Goal: Navigation & Orientation: Find specific page/section

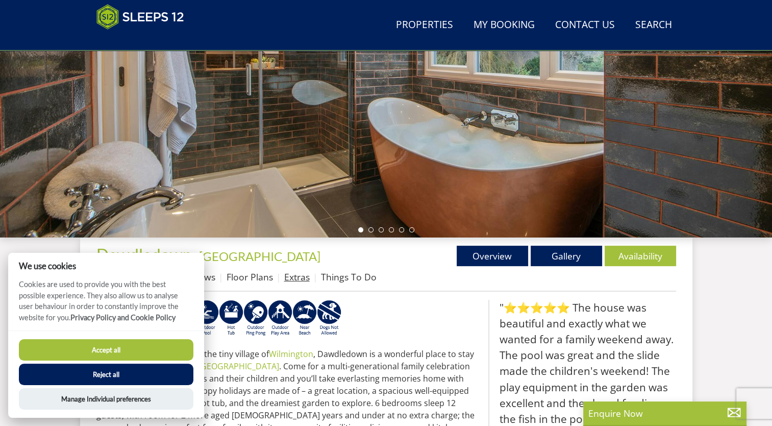
scroll to position [228, 0]
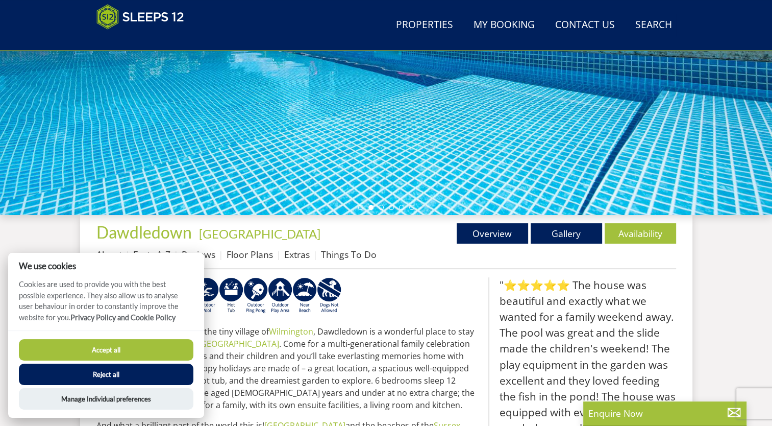
click at [105, 348] on button "Accept all" at bounding box center [106, 349] width 175 height 21
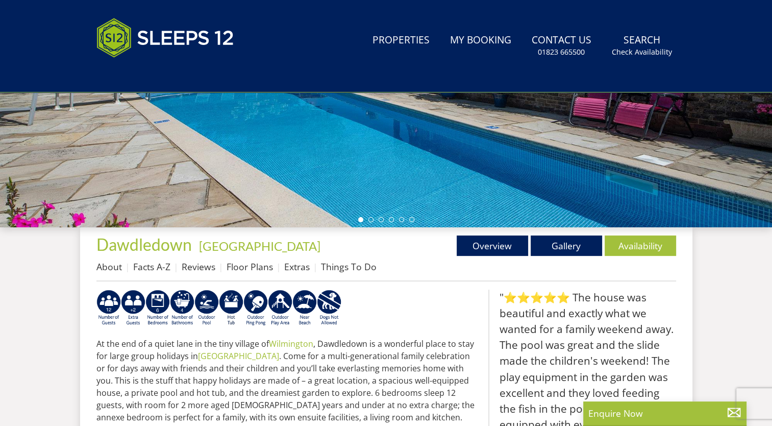
click at [355, 148] on div at bounding box center [386, 48] width 772 height 357
click at [560, 242] on link "Gallery" at bounding box center [566, 245] width 71 height 20
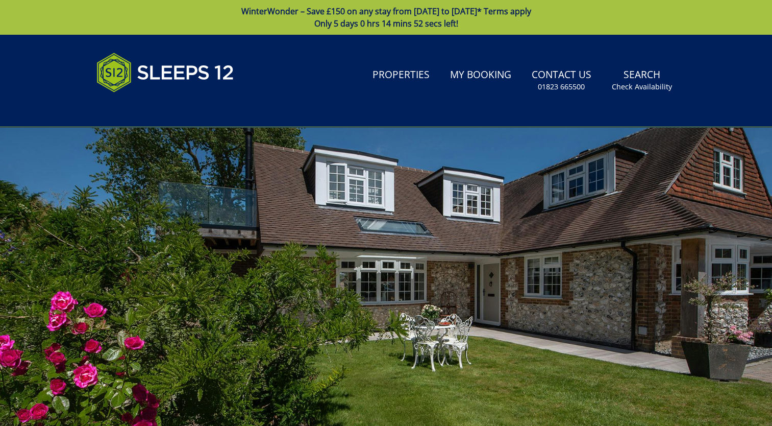
click at [448, 286] on div at bounding box center [386, 305] width 772 height 357
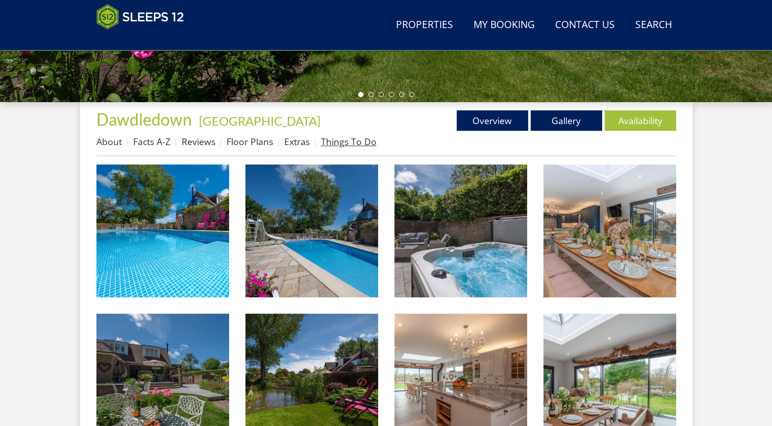
scroll to position [342, 0]
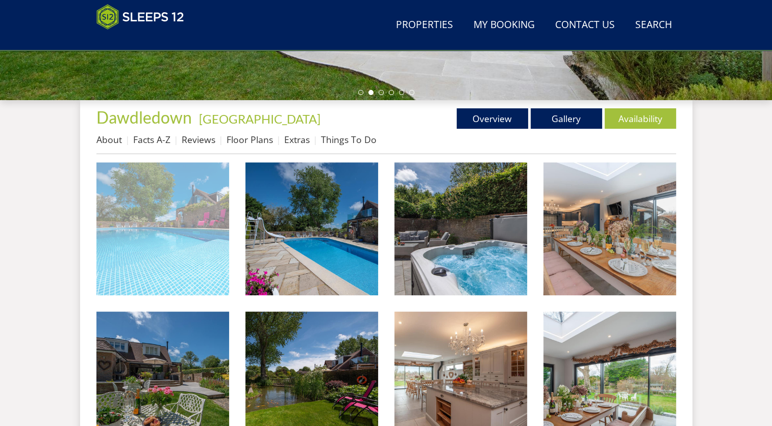
click at [192, 220] on img at bounding box center [162, 228] width 133 height 133
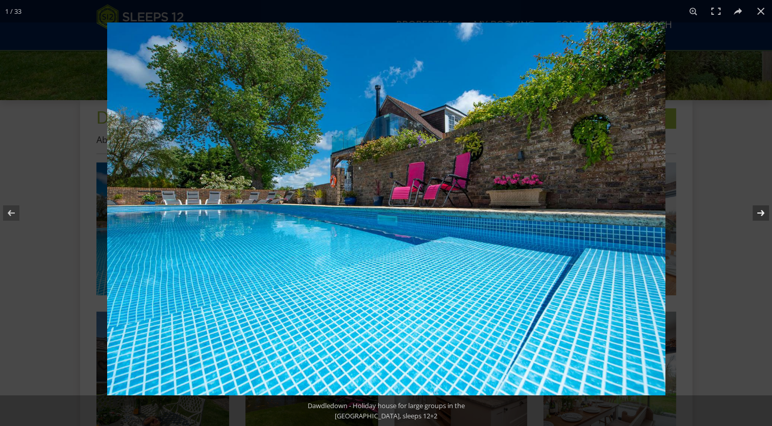
click at [759, 211] on button at bounding box center [754, 212] width 36 height 51
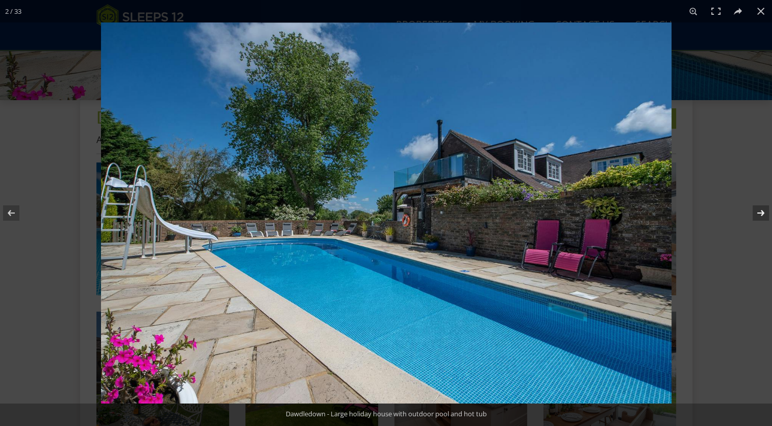
click at [759, 211] on button at bounding box center [754, 212] width 36 height 51
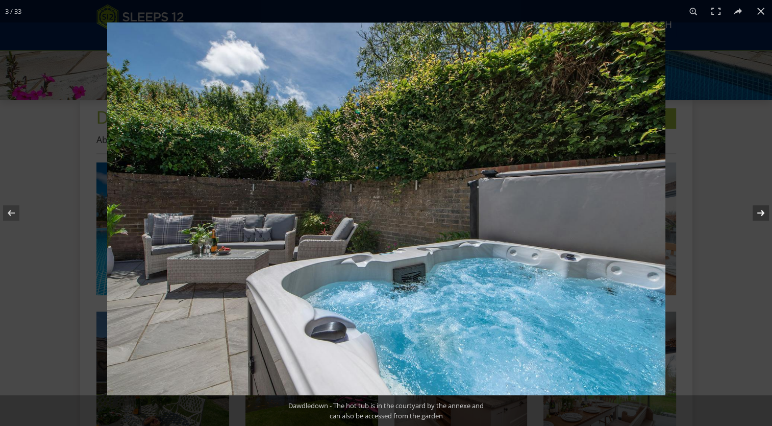
click at [759, 211] on button at bounding box center [754, 212] width 36 height 51
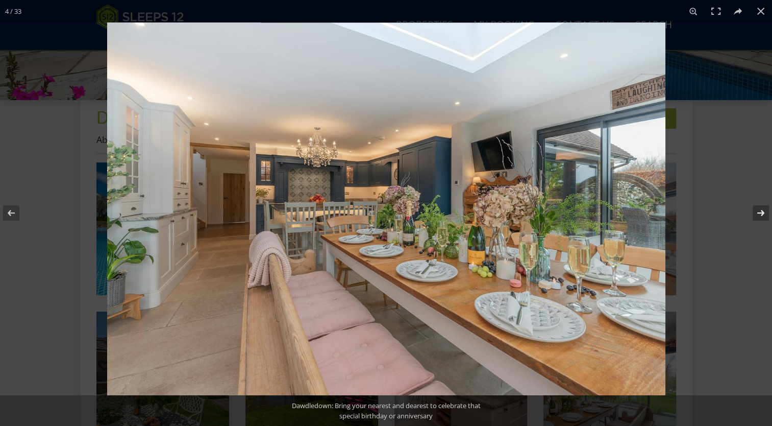
click at [759, 211] on button at bounding box center [754, 212] width 36 height 51
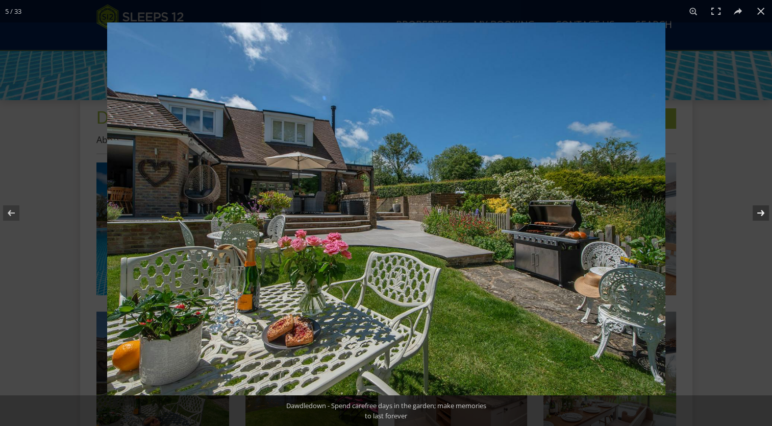
click at [759, 211] on button at bounding box center [754, 212] width 36 height 51
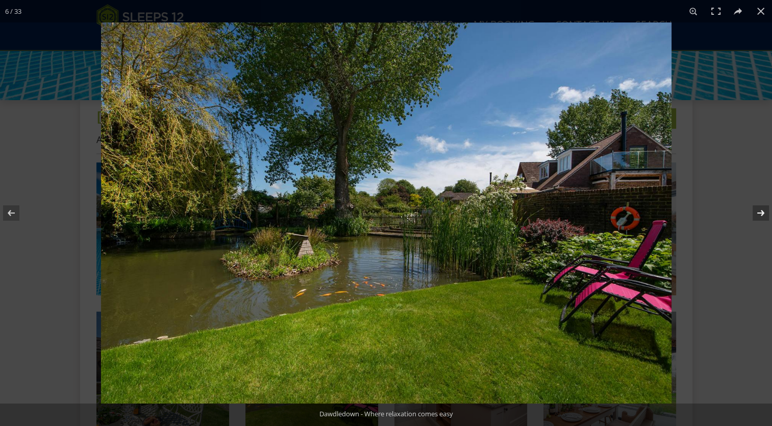
click at [759, 211] on button at bounding box center [754, 212] width 36 height 51
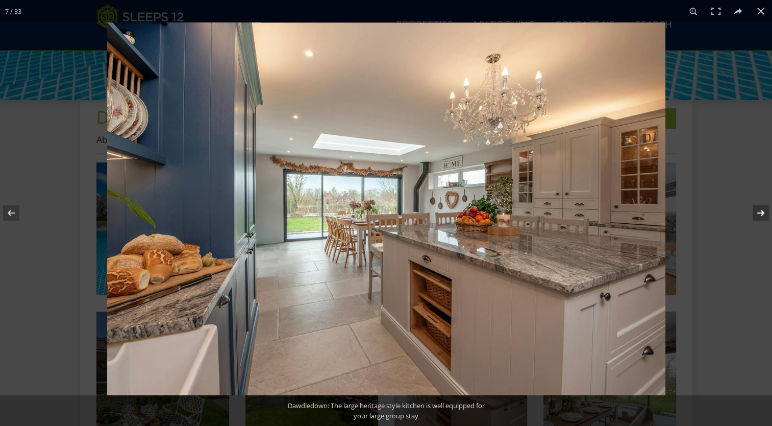
click at [759, 211] on button at bounding box center [754, 212] width 36 height 51
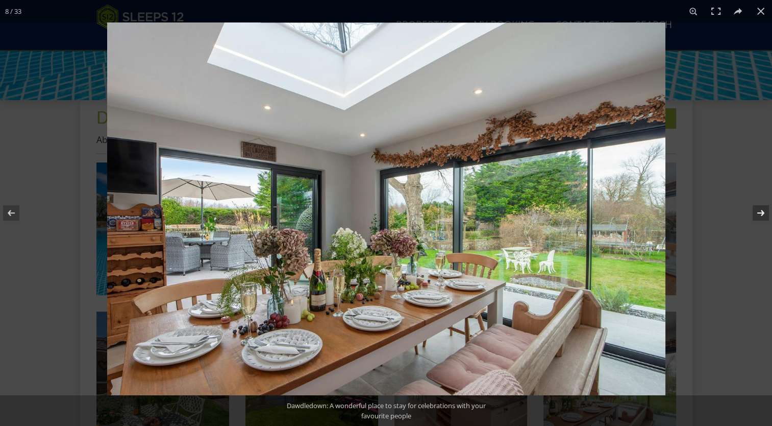
click at [759, 211] on button at bounding box center [754, 212] width 36 height 51
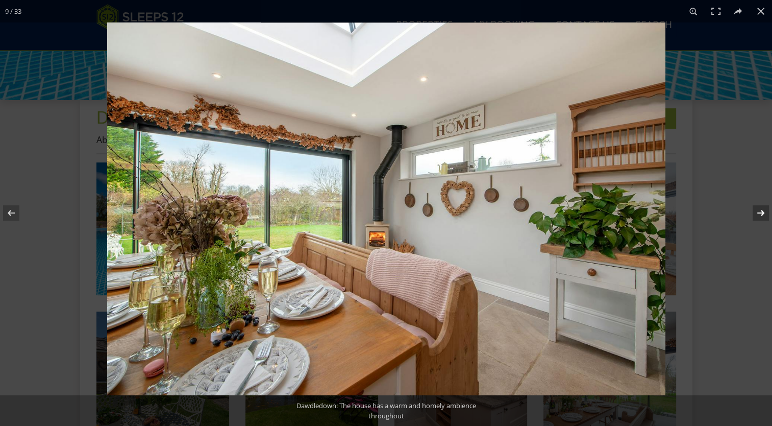
click at [759, 211] on button at bounding box center [754, 212] width 36 height 51
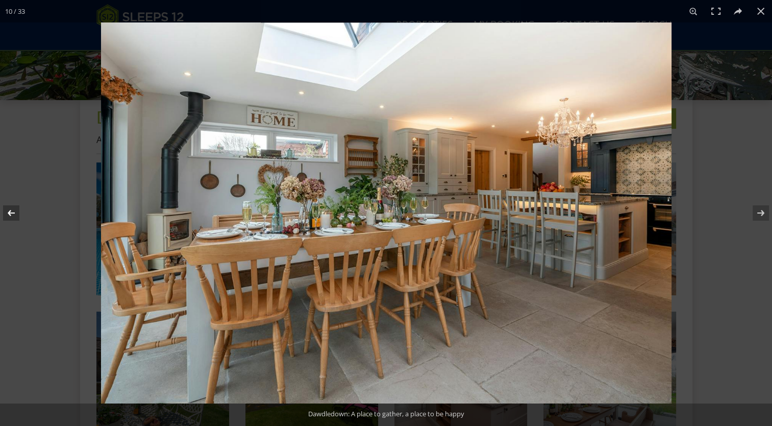
click at [14, 214] on button at bounding box center [18, 212] width 36 height 51
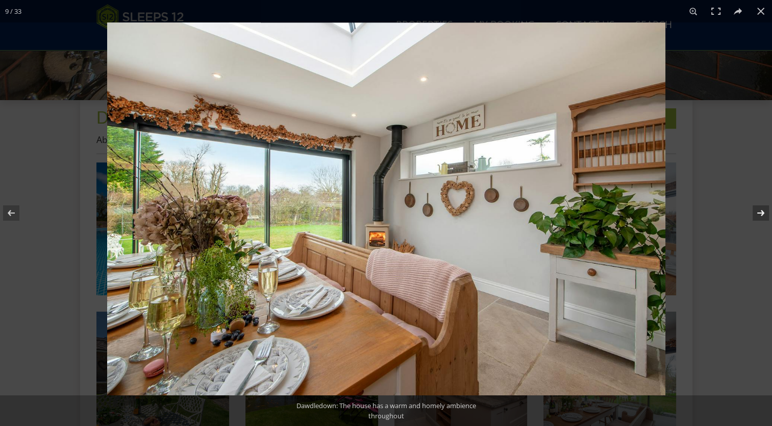
click at [756, 207] on button at bounding box center [754, 212] width 36 height 51
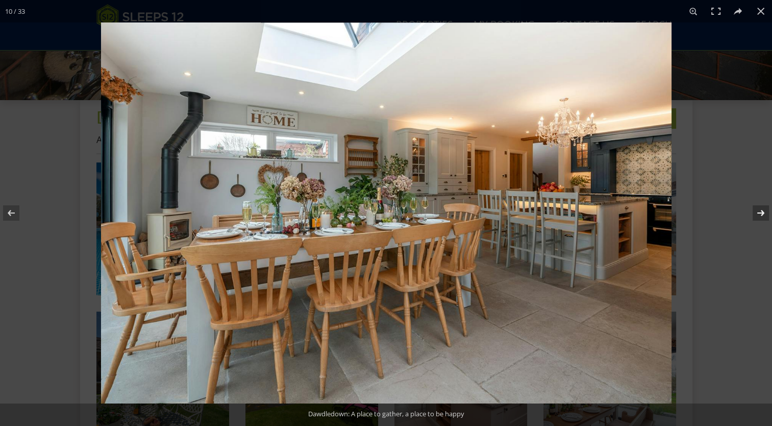
click at [756, 207] on button at bounding box center [754, 212] width 36 height 51
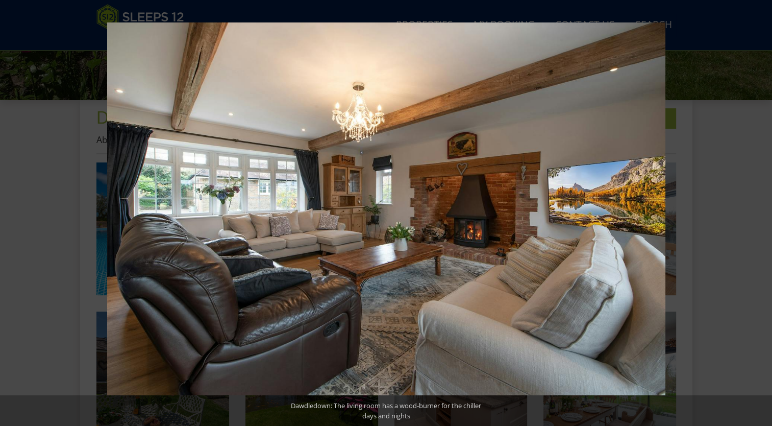
click at [756, 207] on button at bounding box center [754, 212] width 36 height 51
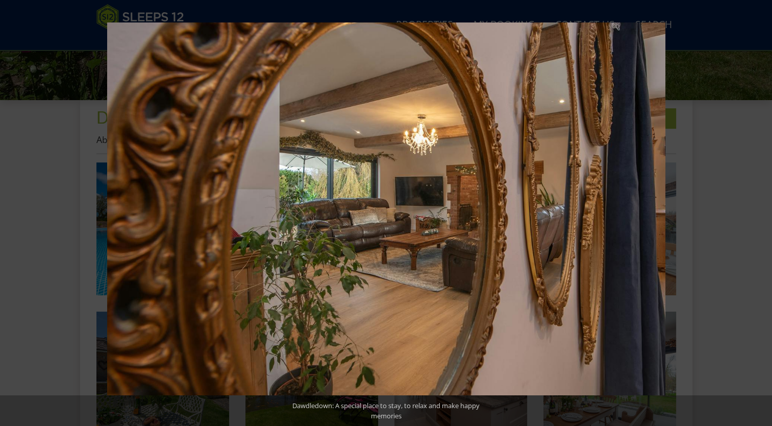
click at [756, 207] on button at bounding box center [754, 212] width 36 height 51
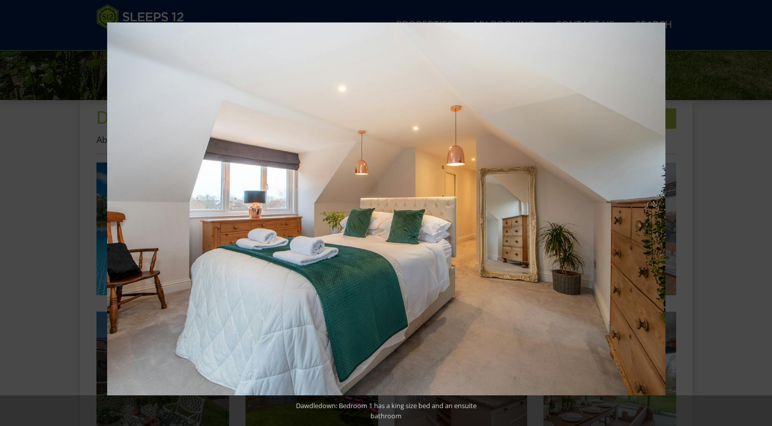
click at [756, 207] on button at bounding box center [754, 212] width 36 height 51
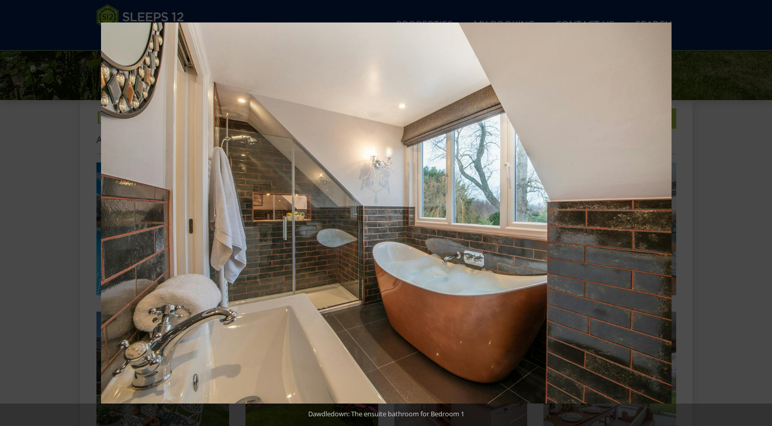
click at [756, 207] on button at bounding box center [754, 212] width 36 height 51
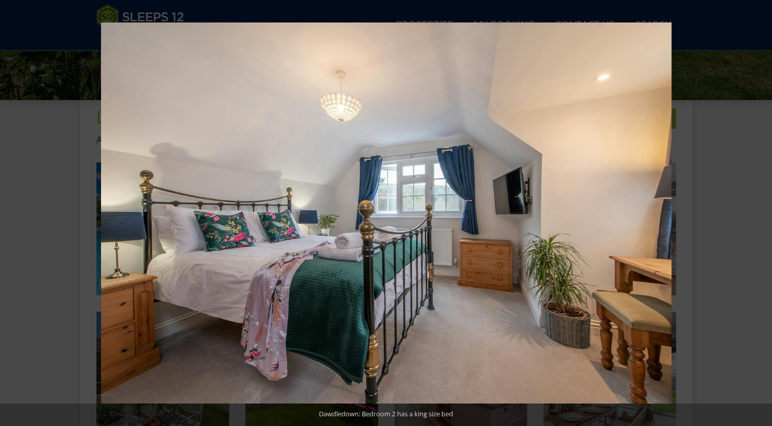
click at [756, 207] on button at bounding box center [754, 212] width 36 height 51
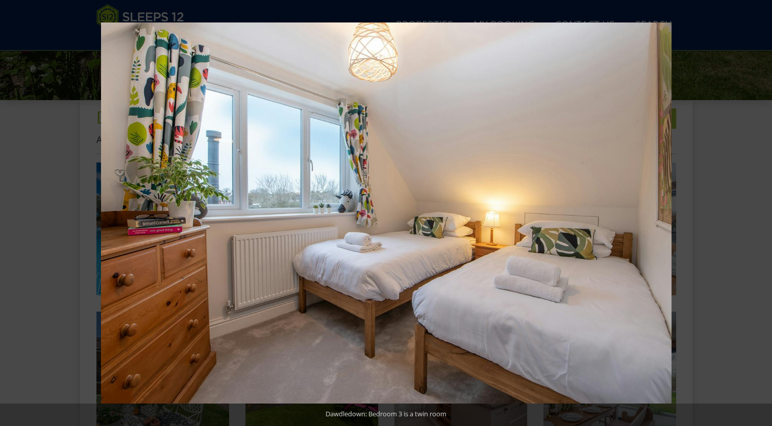
click at [756, 207] on button at bounding box center [754, 212] width 36 height 51
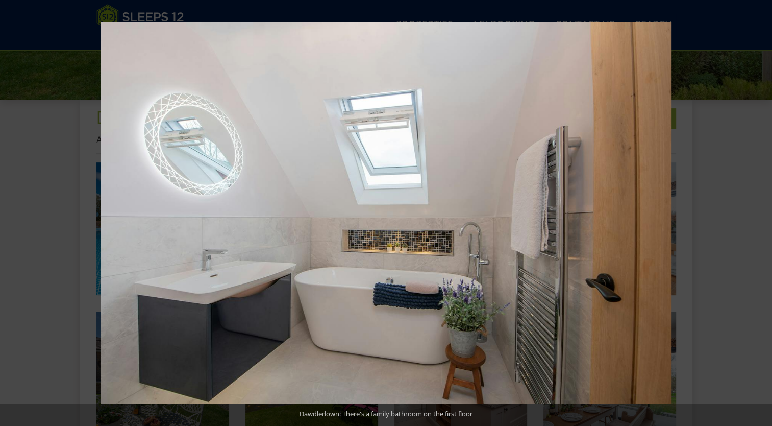
click at [756, 207] on button at bounding box center [754, 212] width 36 height 51
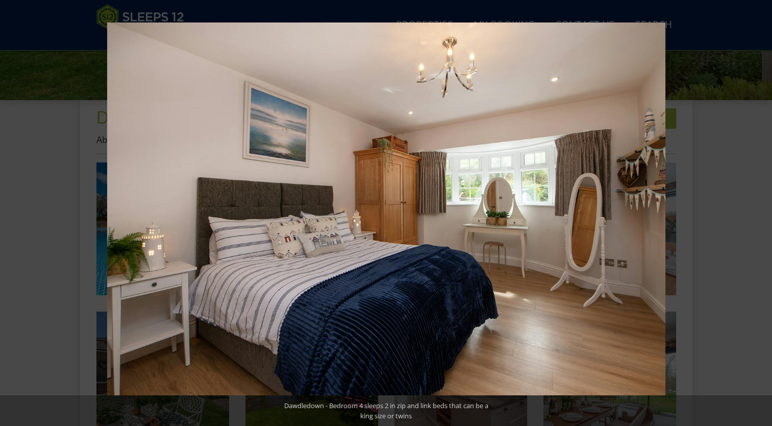
click at [756, 207] on button at bounding box center [754, 212] width 36 height 51
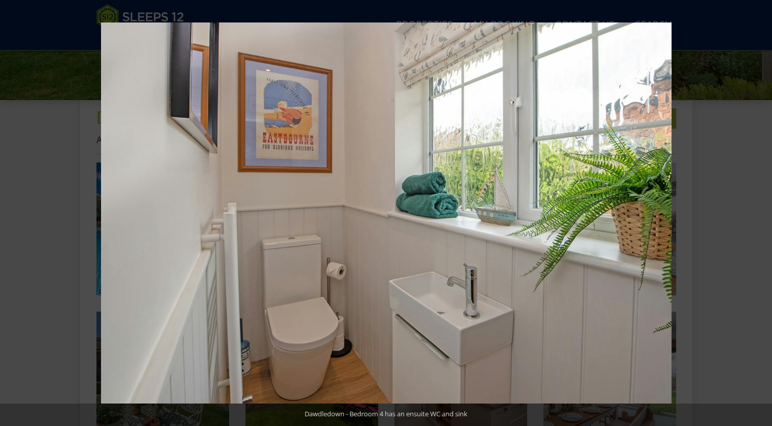
click at [756, 207] on button at bounding box center [754, 212] width 36 height 51
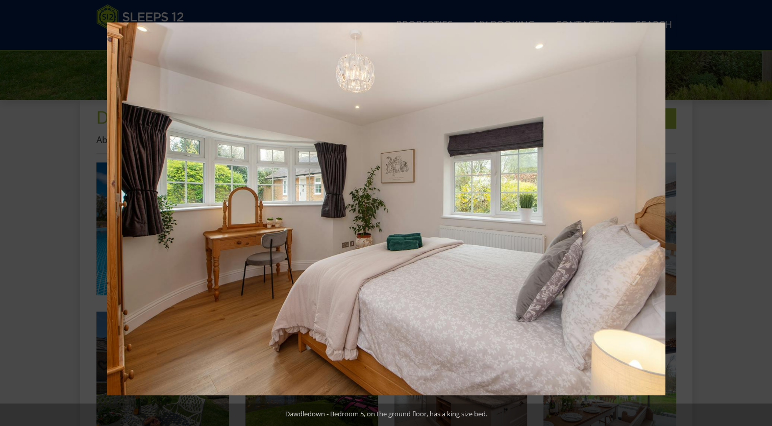
click at [756, 207] on button at bounding box center [754, 212] width 36 height 51
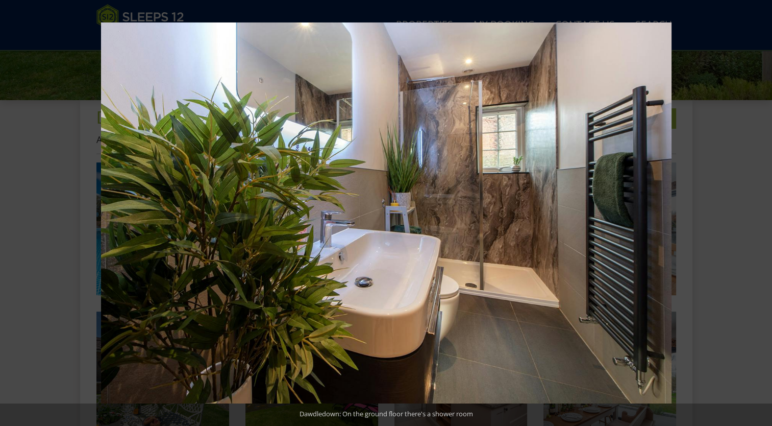
click at [756, 207] on button at bounding box center [754, 212] width 36 height 51
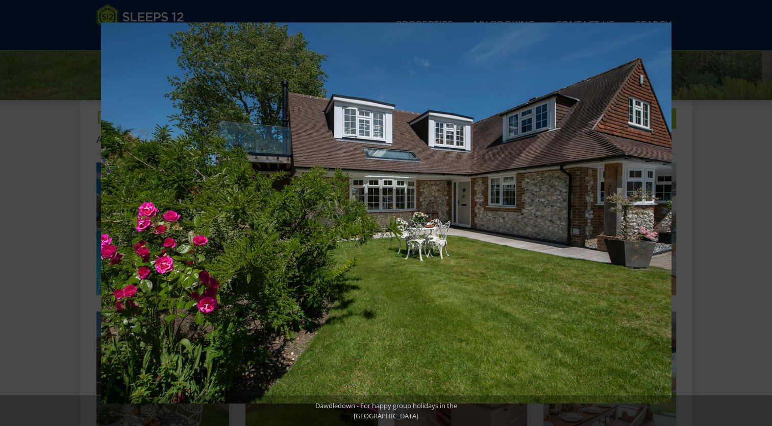
click at [756, 207] on button at bounding box center [754, 212] width 36 height 51
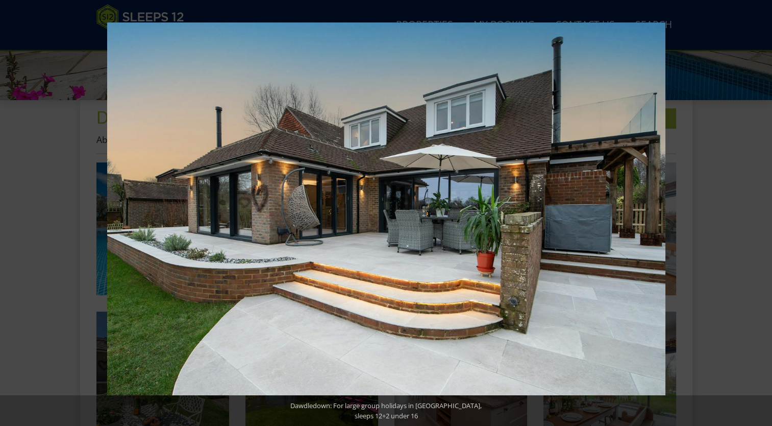
click at [756, 207] on button at bounding box center [754, 212] width 36 height 51
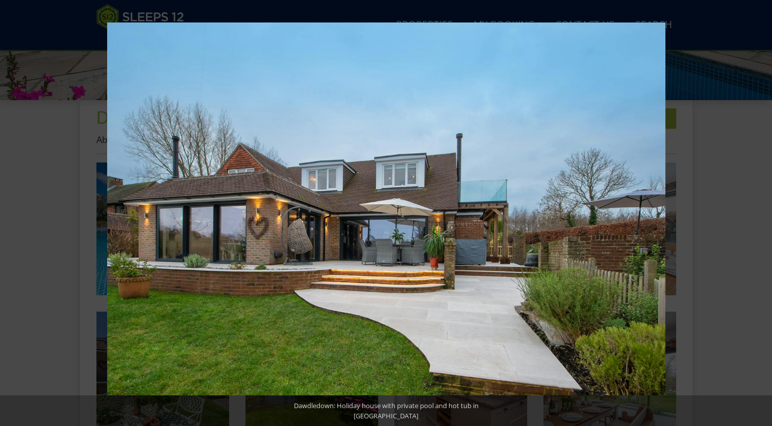
click at [756, 207] on button at bounding box center [754, 212] width 36 height 51
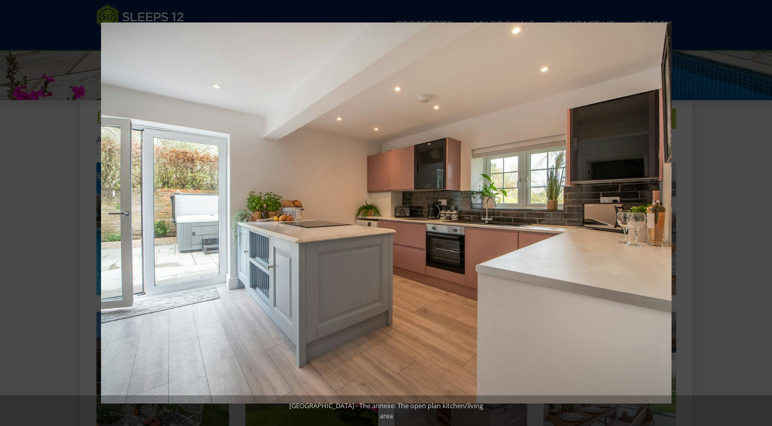
click at [756, 207] on button at bounding box center [754, 212] width 36 height 51
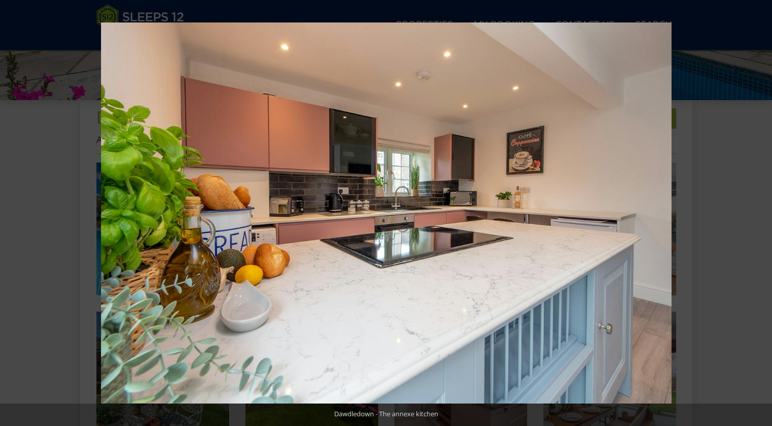
click at [756, 207] on button at bounding box center [754, 212] width 36 height 51
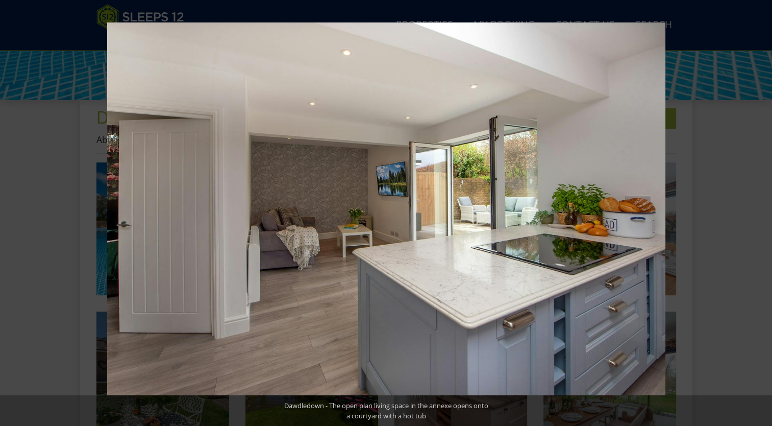
click at [756, 207] on button at bounding box center [754, 212] width 36 height 51
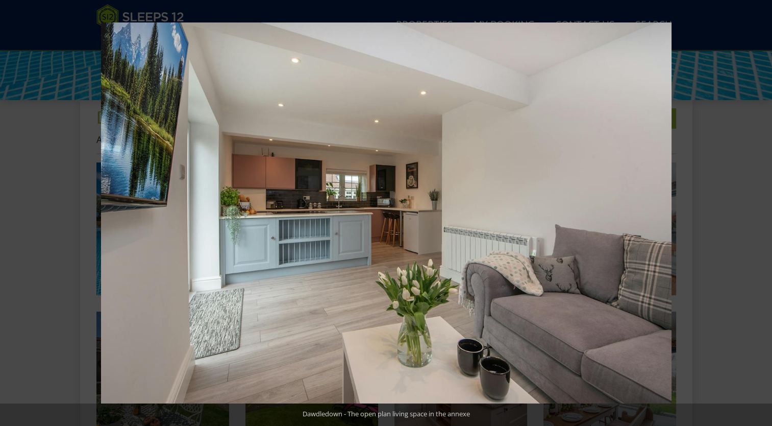
click at [756, 207] on button at bounding box center [754, 212] width 36 height 51
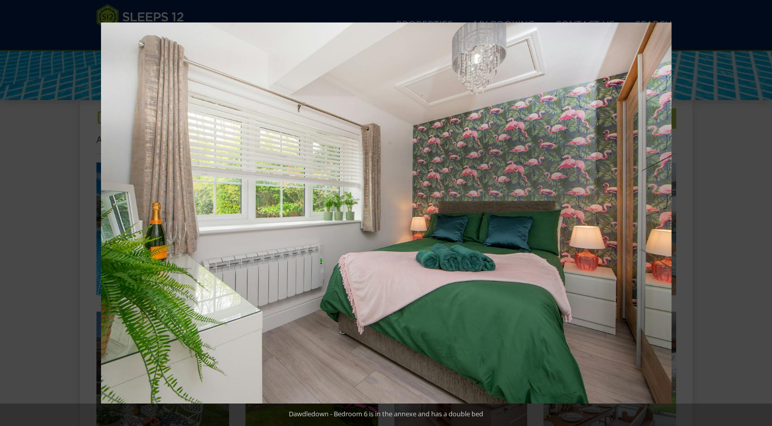
click at [756, 207] on button at bounding box center [754, 212] width 36 height 51
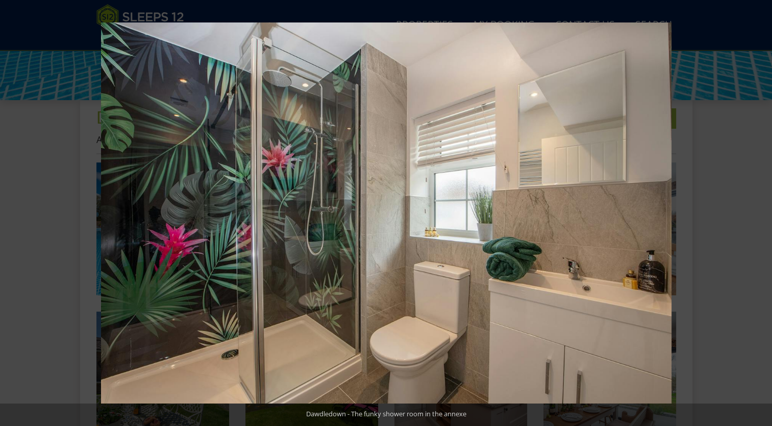
click at [756, 207] on button at bounding box center [754, 212] width 36 height 51
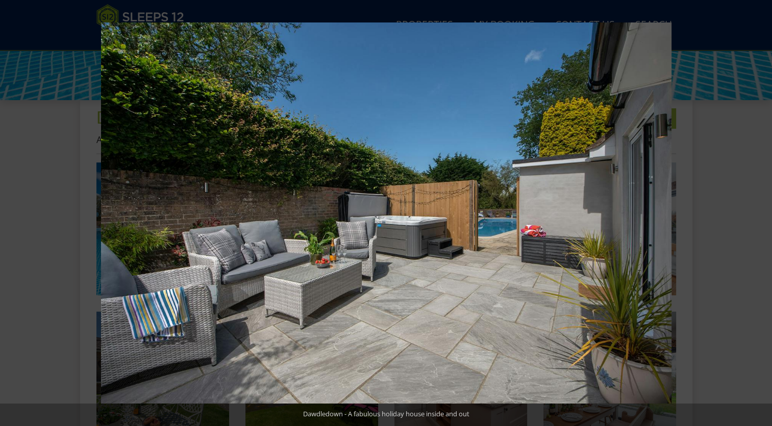
click at [756, 208] on button at bounding box center [754, 212] width 36 height 51
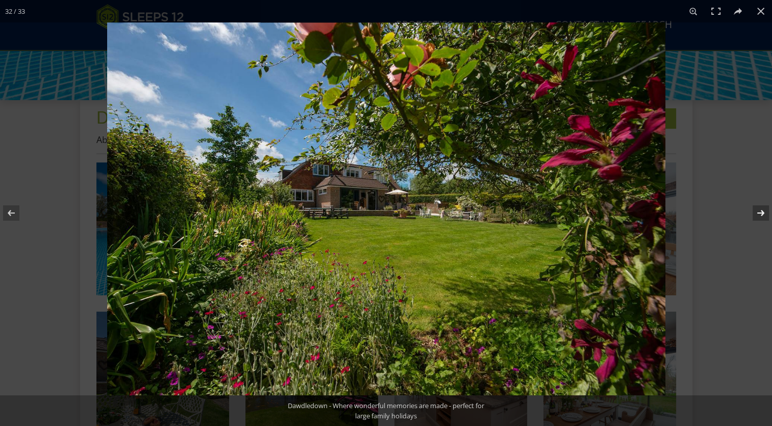
click at [756, 208] on button at bounding box center [754, 212] width 36 height 51
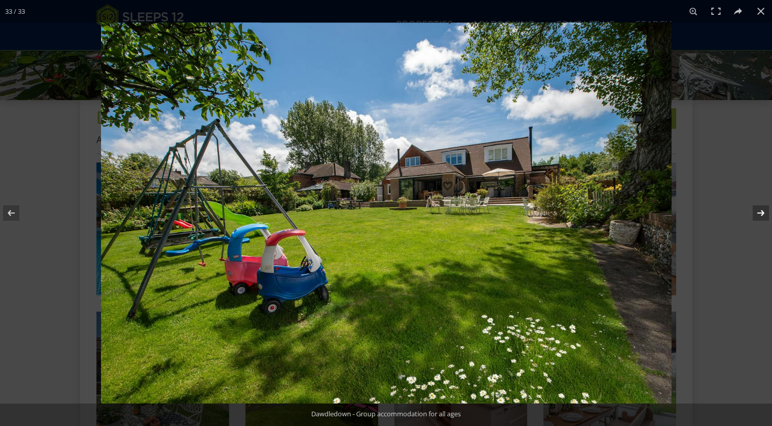
click at [756, 208] on button at bounding box center [754, 212] width 36 height 51
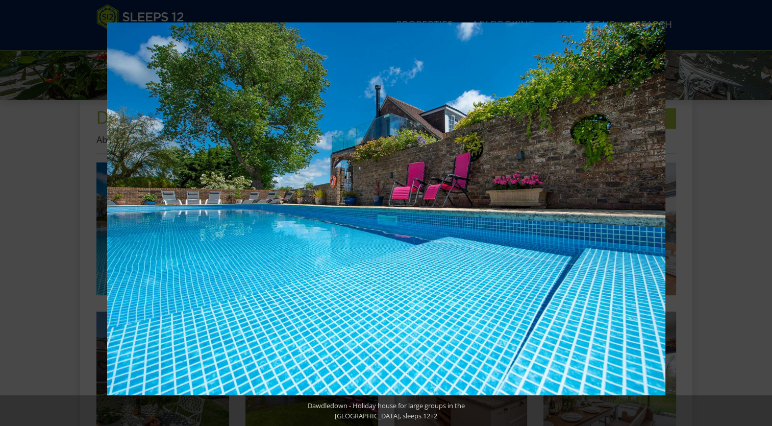
click at [756, 208] on button at bounding box center [754, 212] width 36 height 51
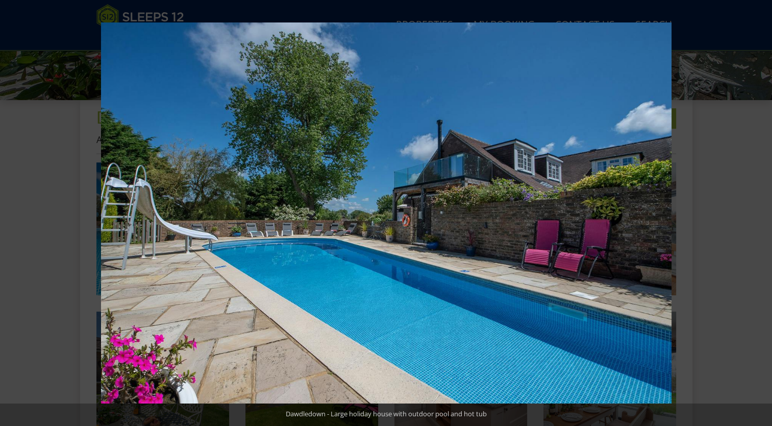
click at [756, 208] on button at bounding box center [754, 212] width 36 height 51
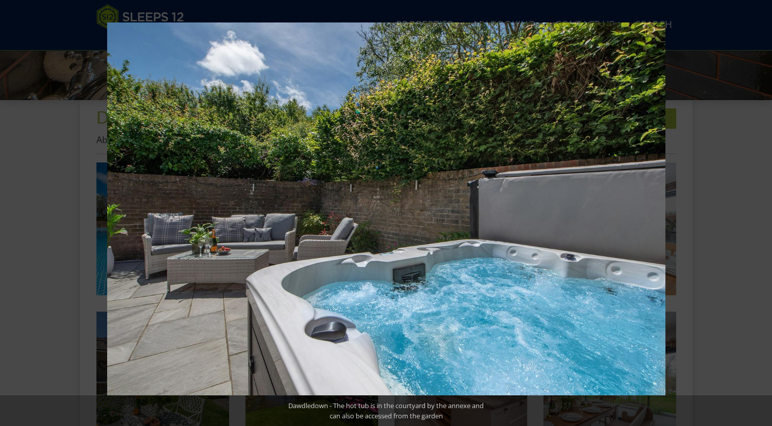
click at [756, 208] on button at bounding box center [754, 212] width 36 height 51
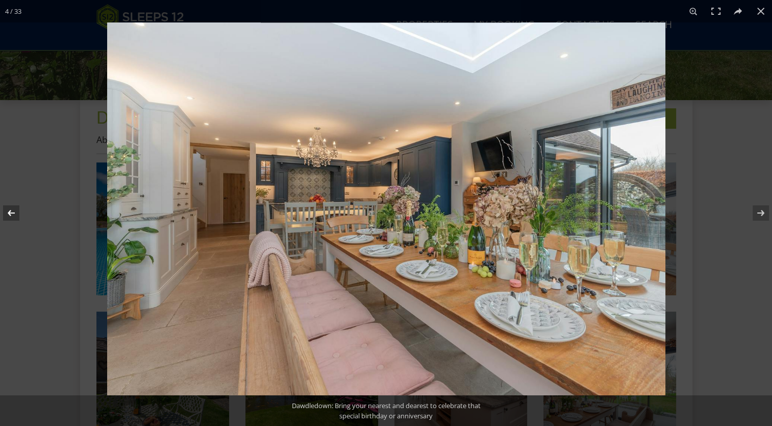
click at [10, 209] on button at bounding box center [18, 212] width 36 height 51
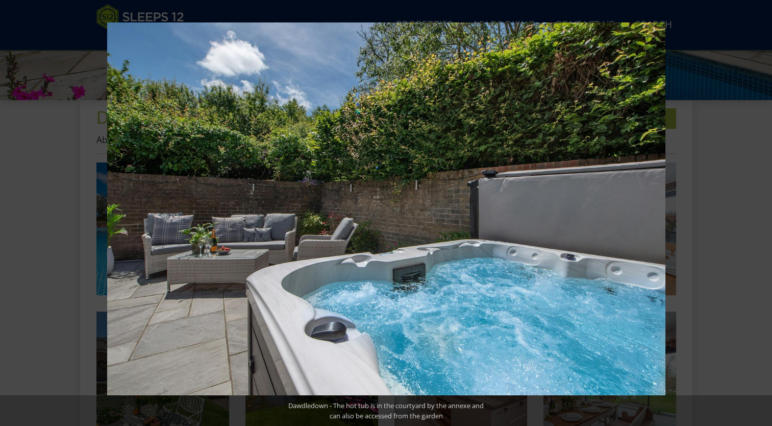
click at [10, 209] on button at bounding box center [18, 212] width 36 height 51
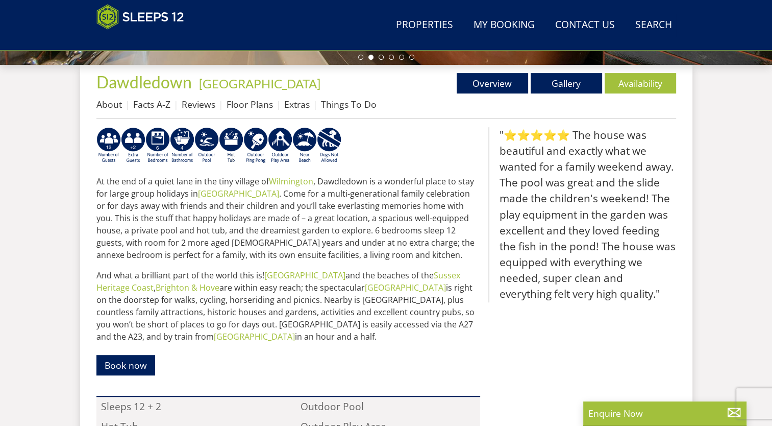
scroll to position [368, 0]
